Goal: Task Accomplishment & Management: Use online tool/utility

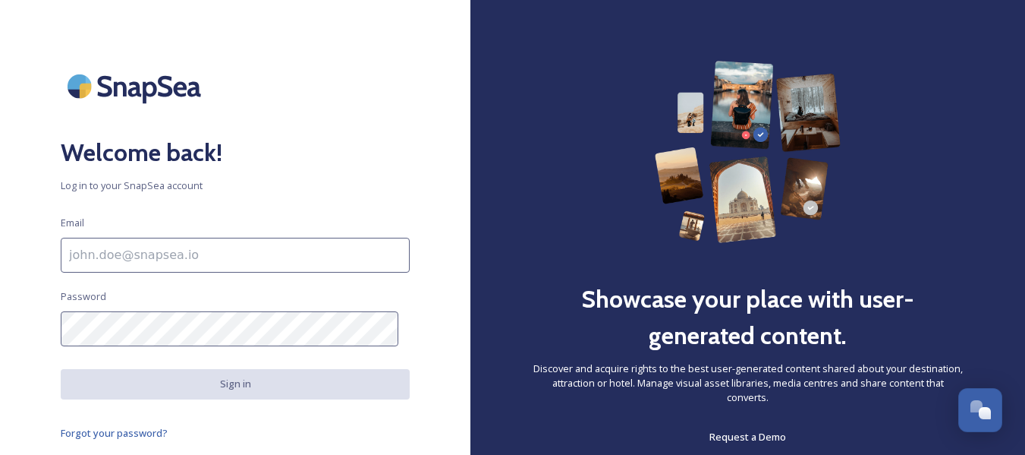
click at [255, 245] on input at bounding box center [235, 255] width 349 height 35
type input "[EMAIL_ADDRESS][DOMAIN_NAME]"
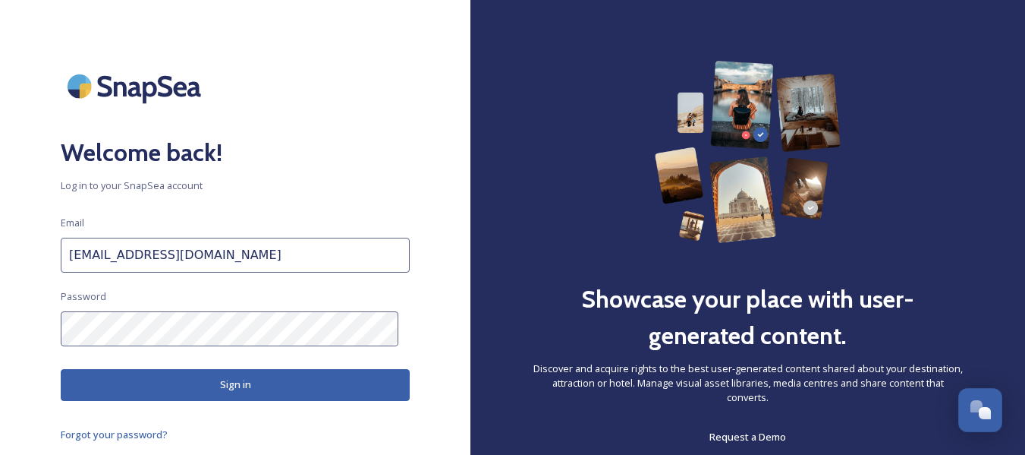
click at [280, 382] on button "Sign in" at bounding box center [235, 384] width 349 height 31
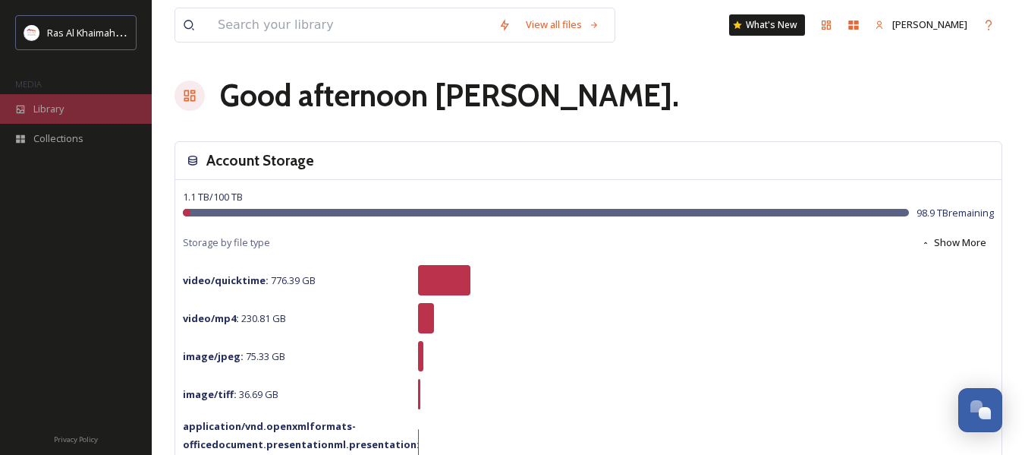
click at [53, 109] on span "Library" at bounding box center [48, 109] width 30 height 14
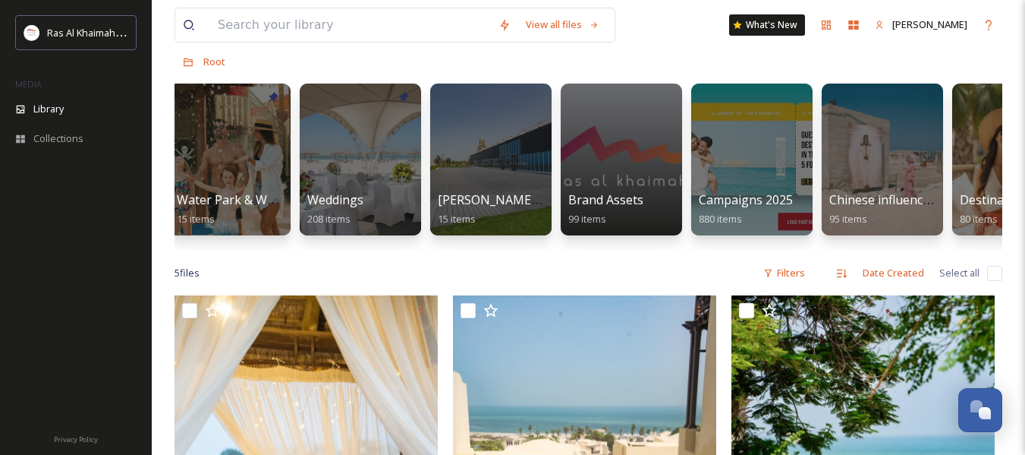
scroll to position [0, 1535]
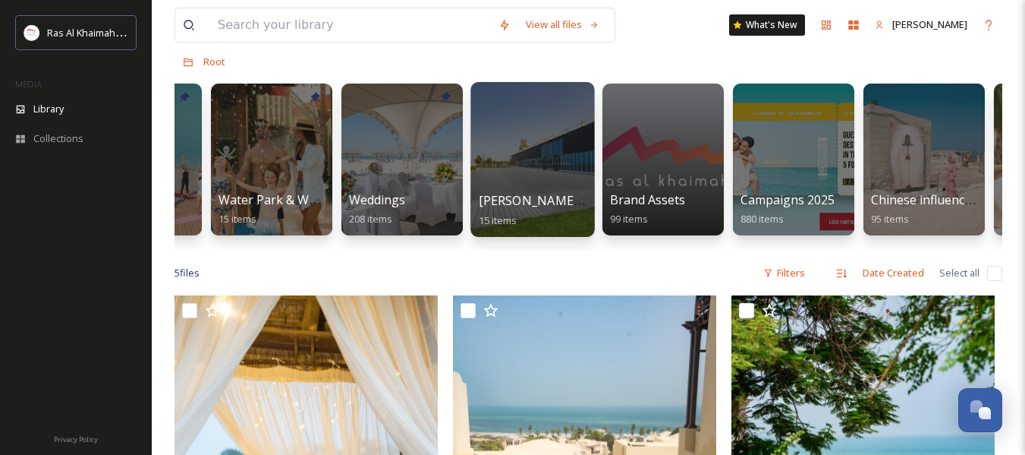
click at [557, 179] on div at bounding box center [533, 159] width 124 height 155
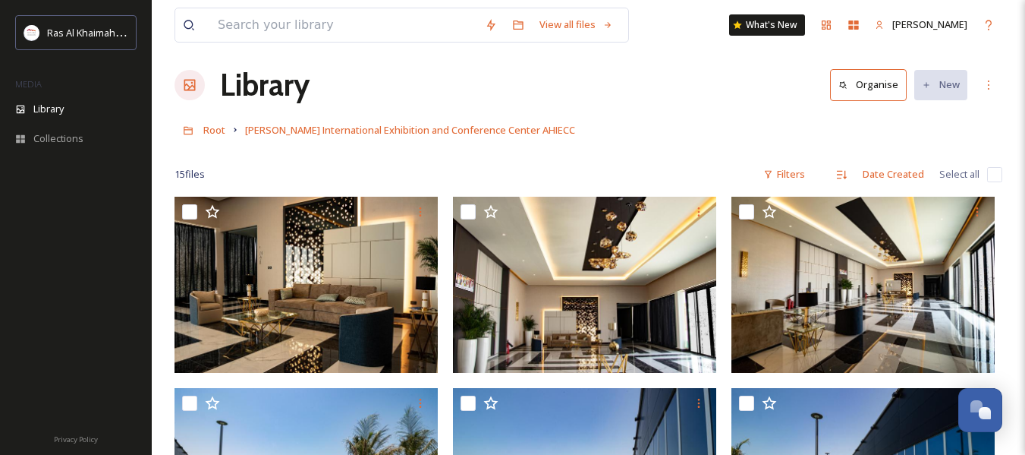
scroll to position [6, 0]
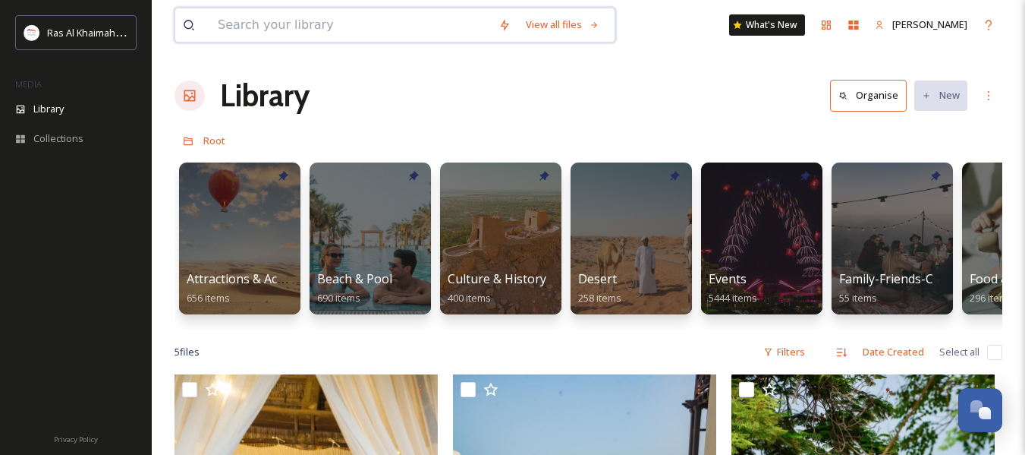
click at [332, 32] on input at bounding box center [350, 24] width 281 height 33
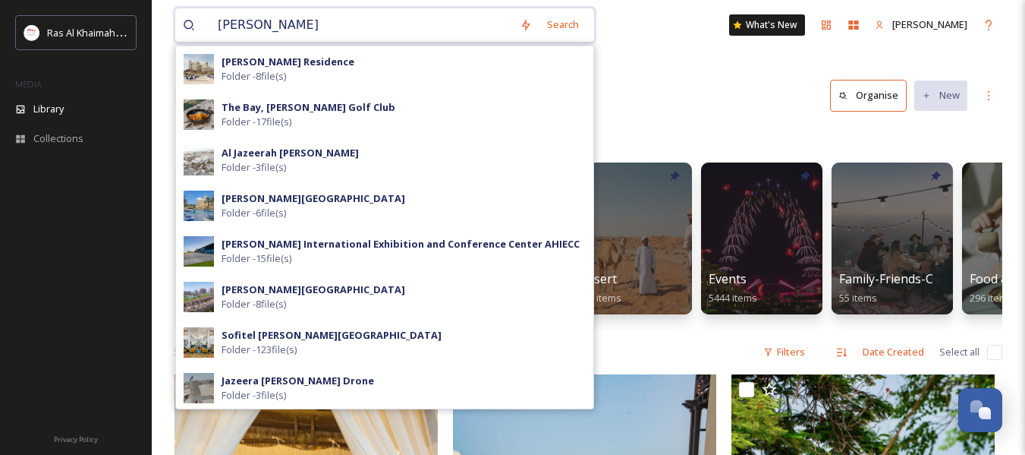
type input "[PERSON_NAME]"
